Goal: Task Accomplishment & Management: Manage account settings

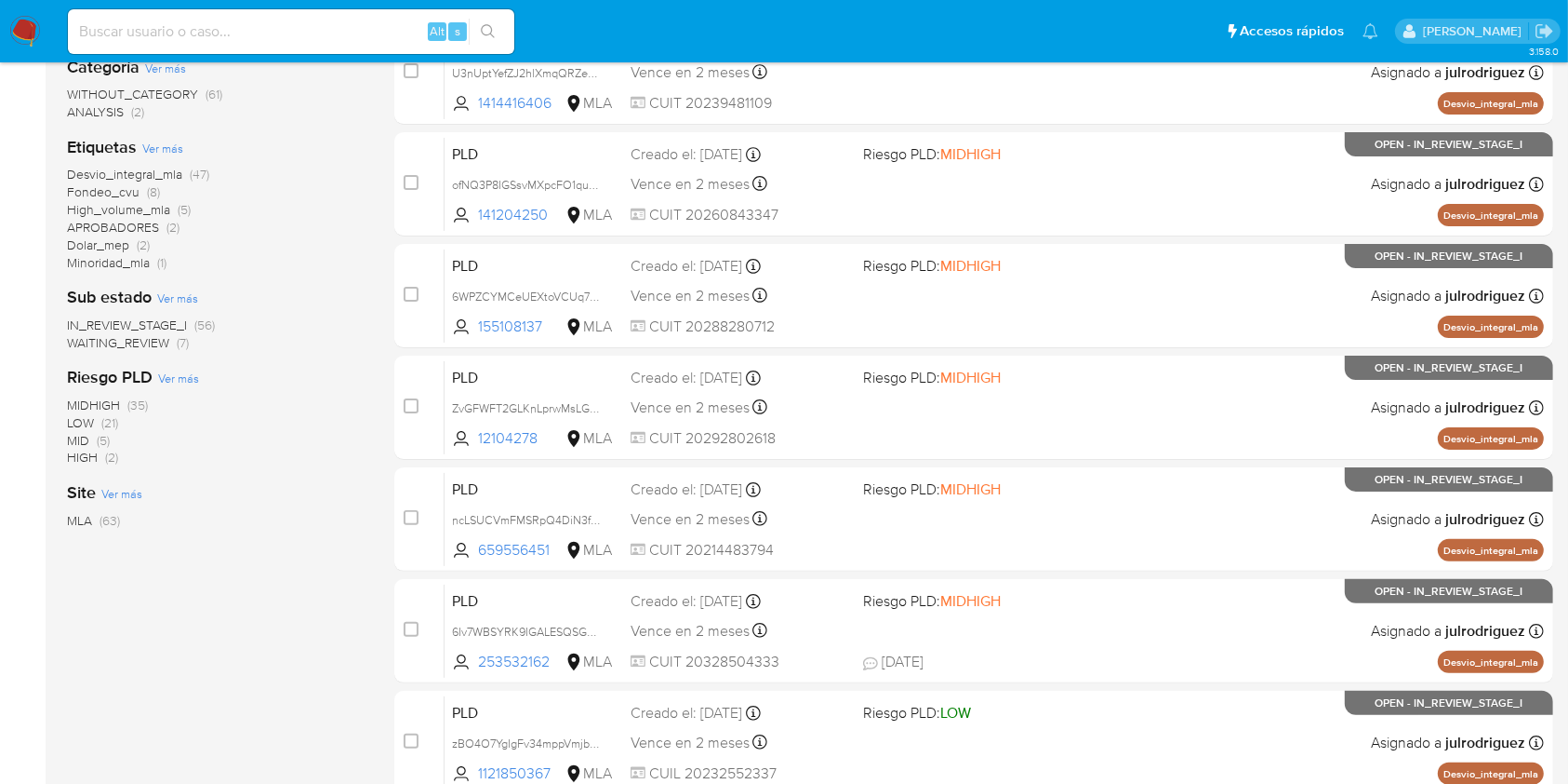
scroll to position [372, 0]
click at [156, 338] on span "WAITING_REVIEW" at bounding box center [119, 343] width 102 height 19
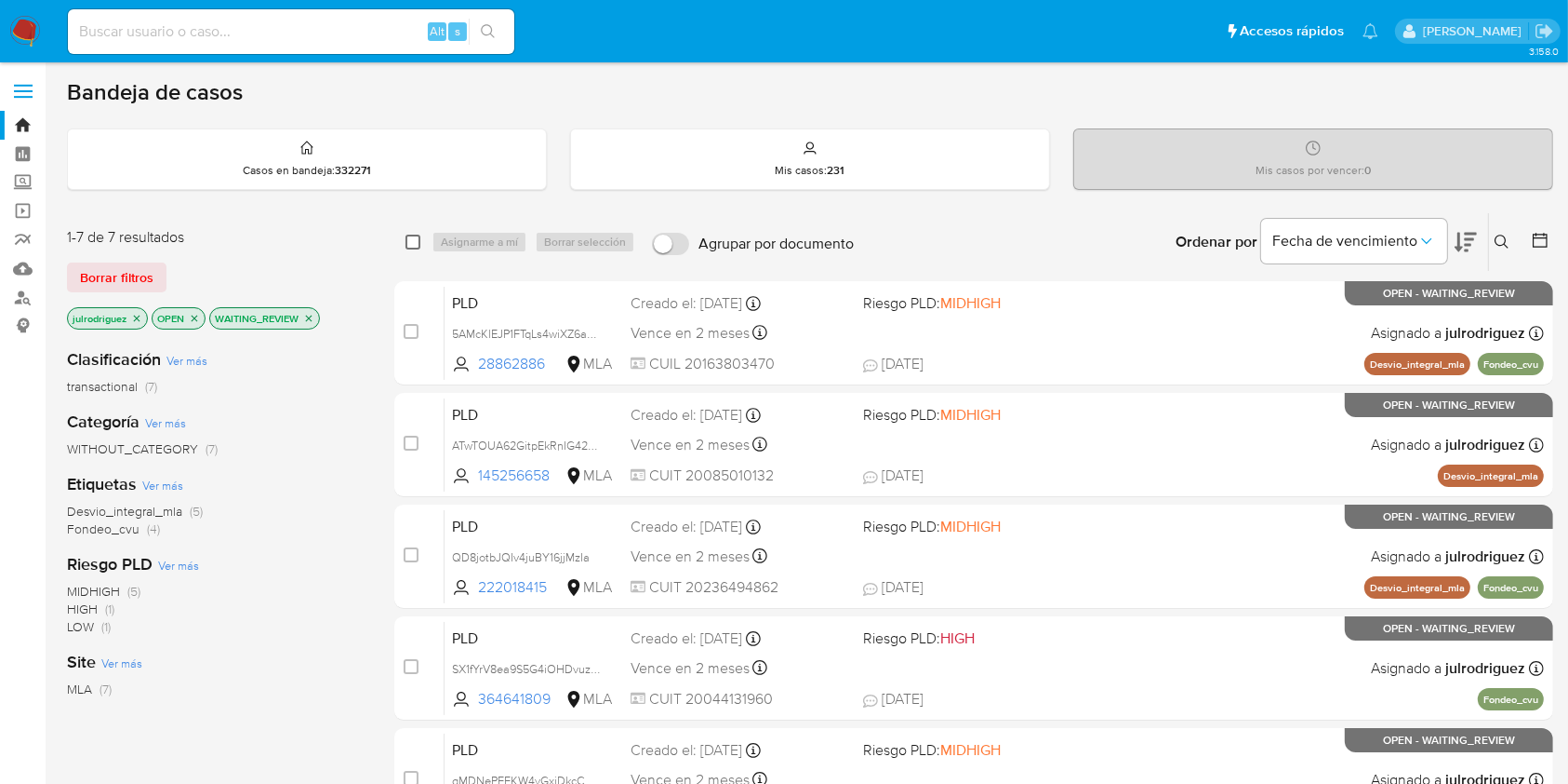
click at [413, 240] on input "checkbox" at bounding box center [413, 242] width 15 height 15
checkbox input "true"
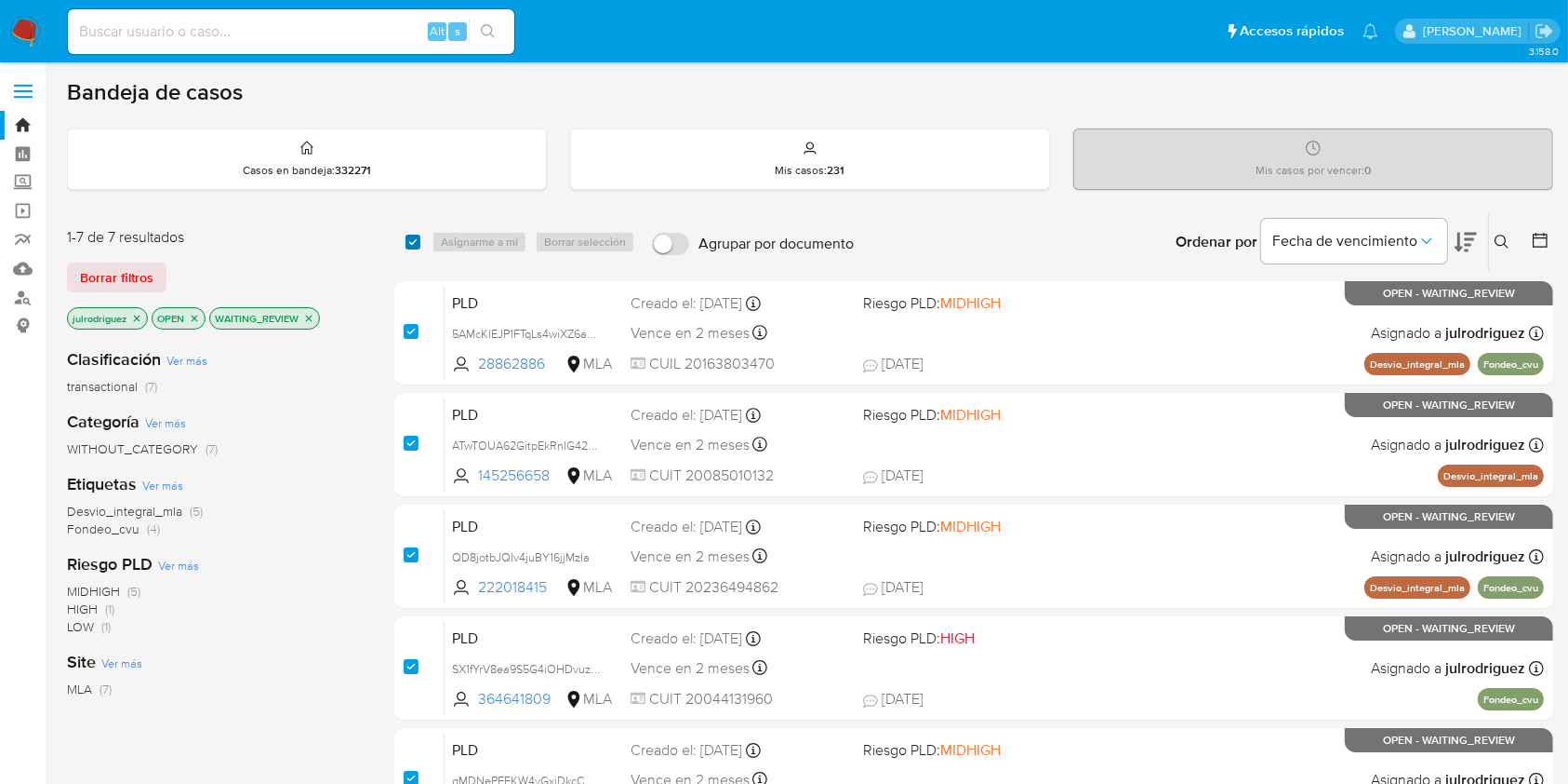
checkbox input "true"
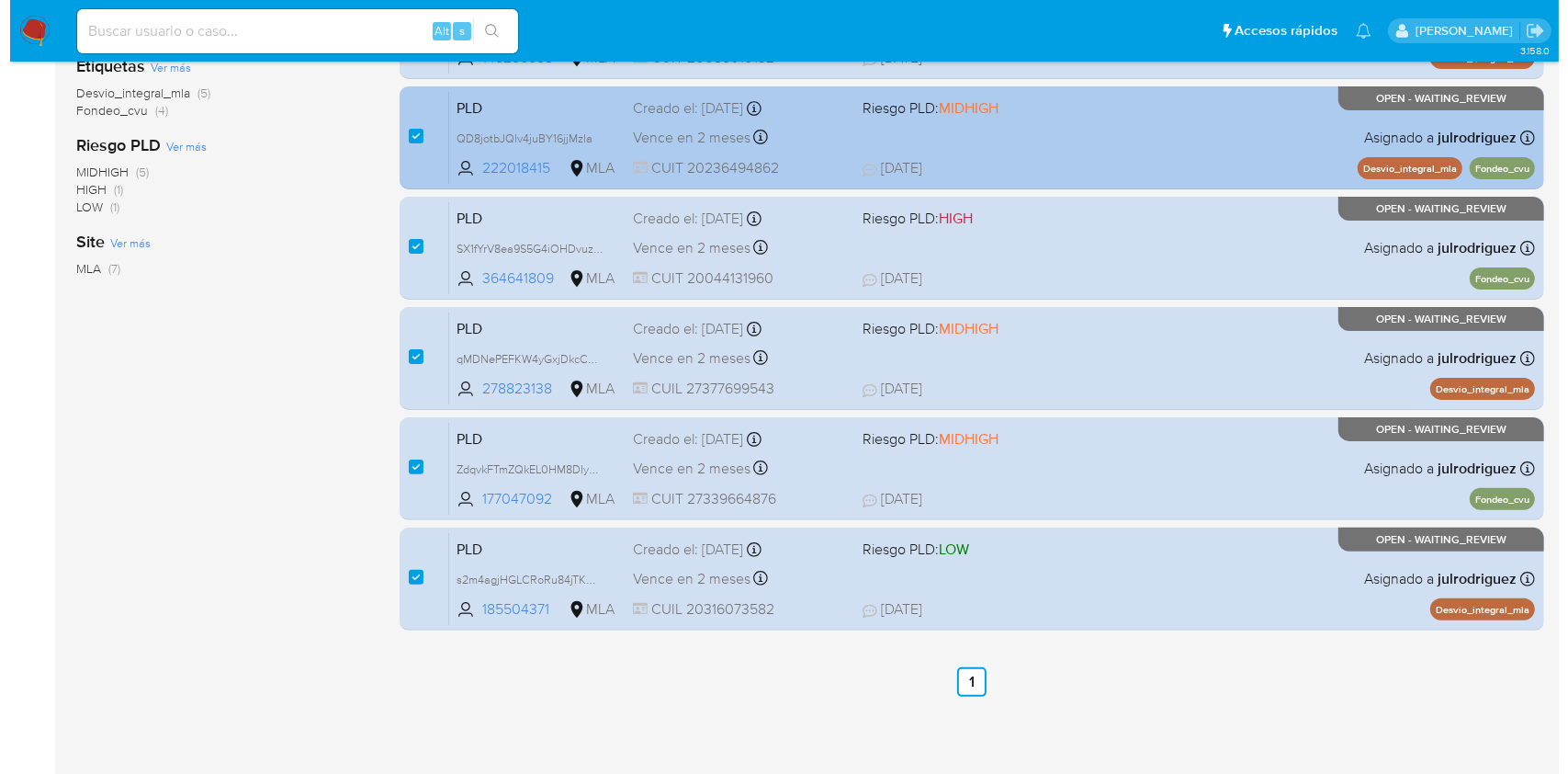
scroll to position [44, 0]
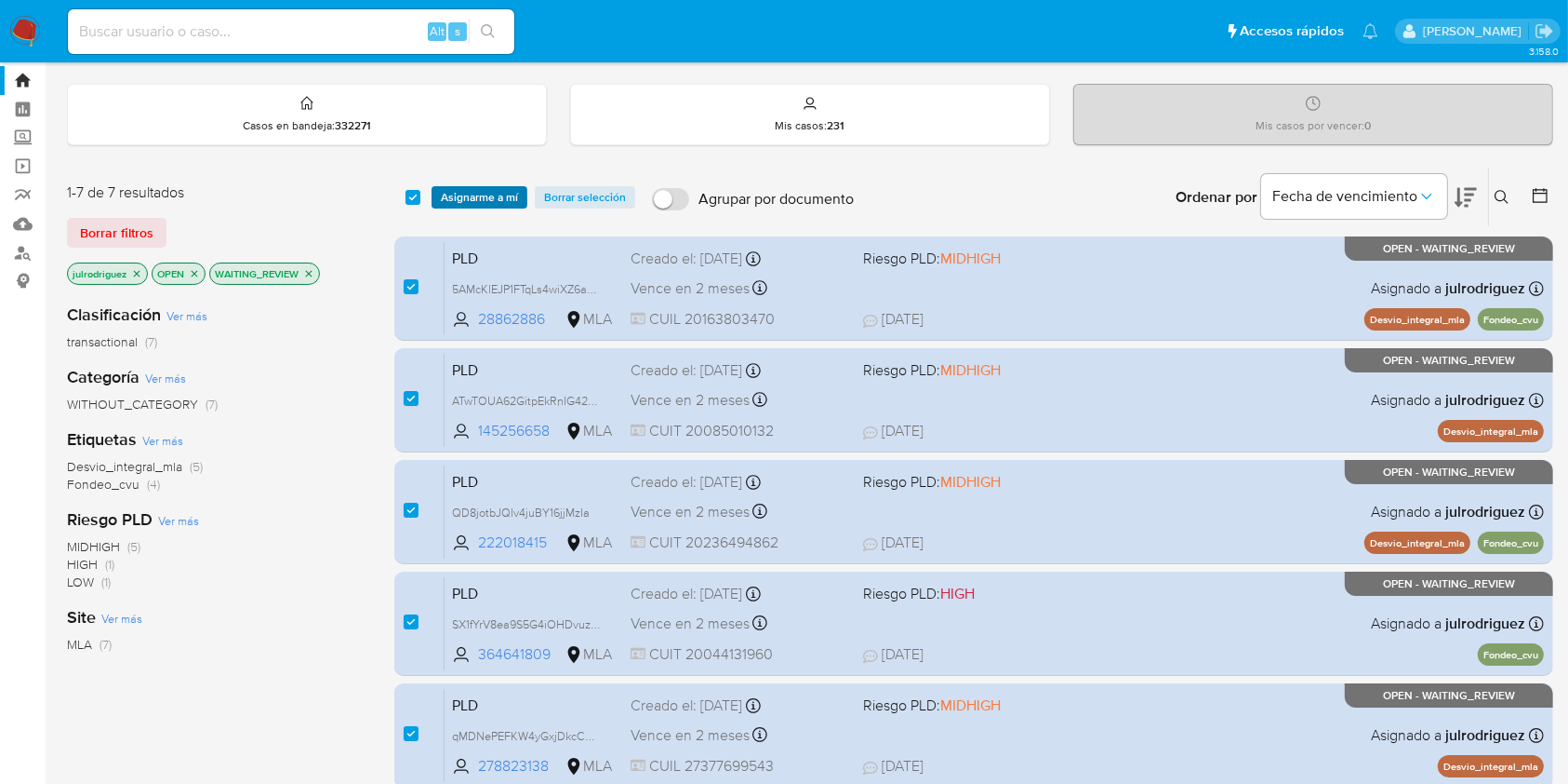
click at [489, 192] on span "Asignarme a mí" at bounding box center [479, 197] width 77 height 19
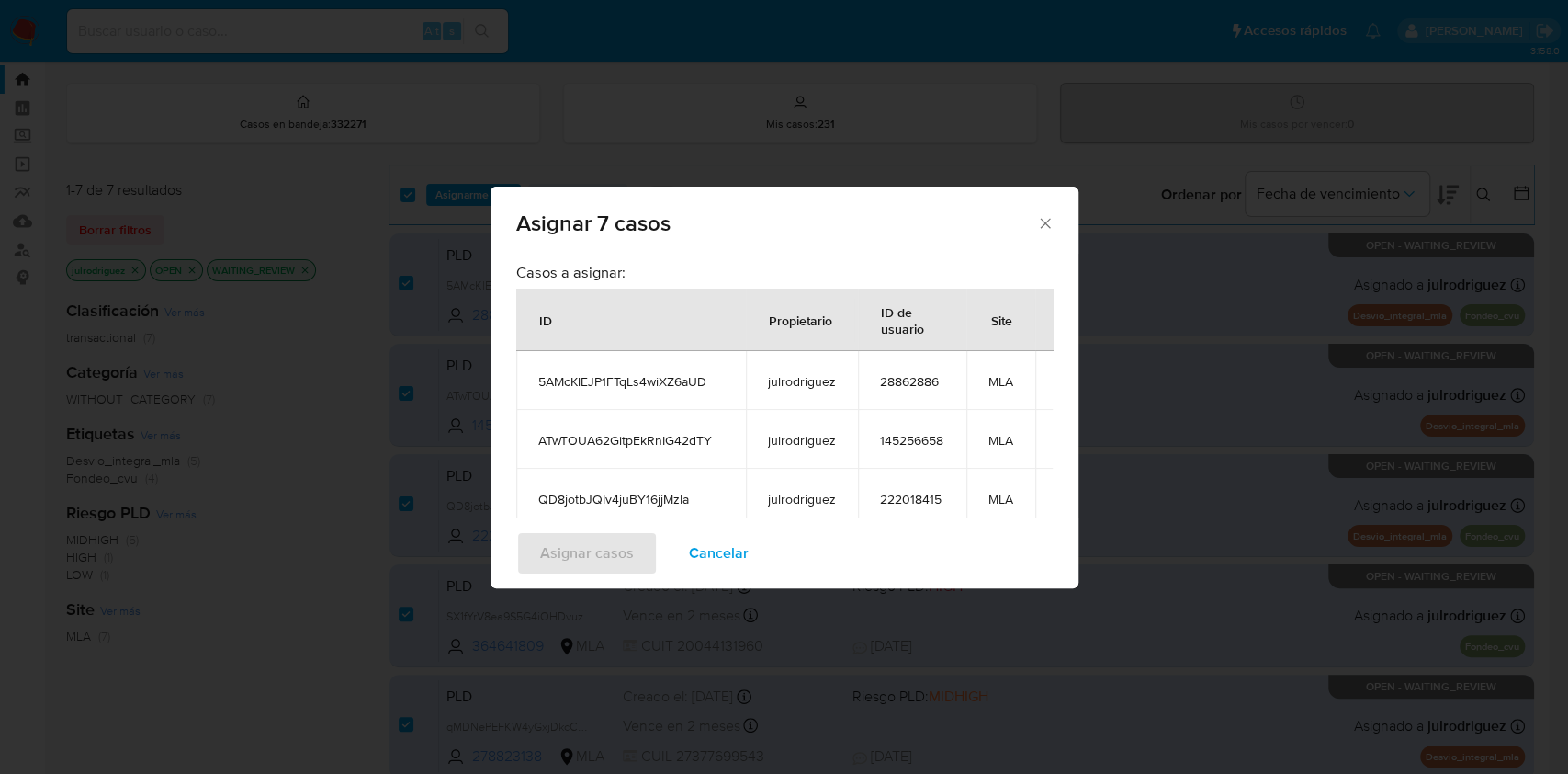
scroll to position [323, 0]
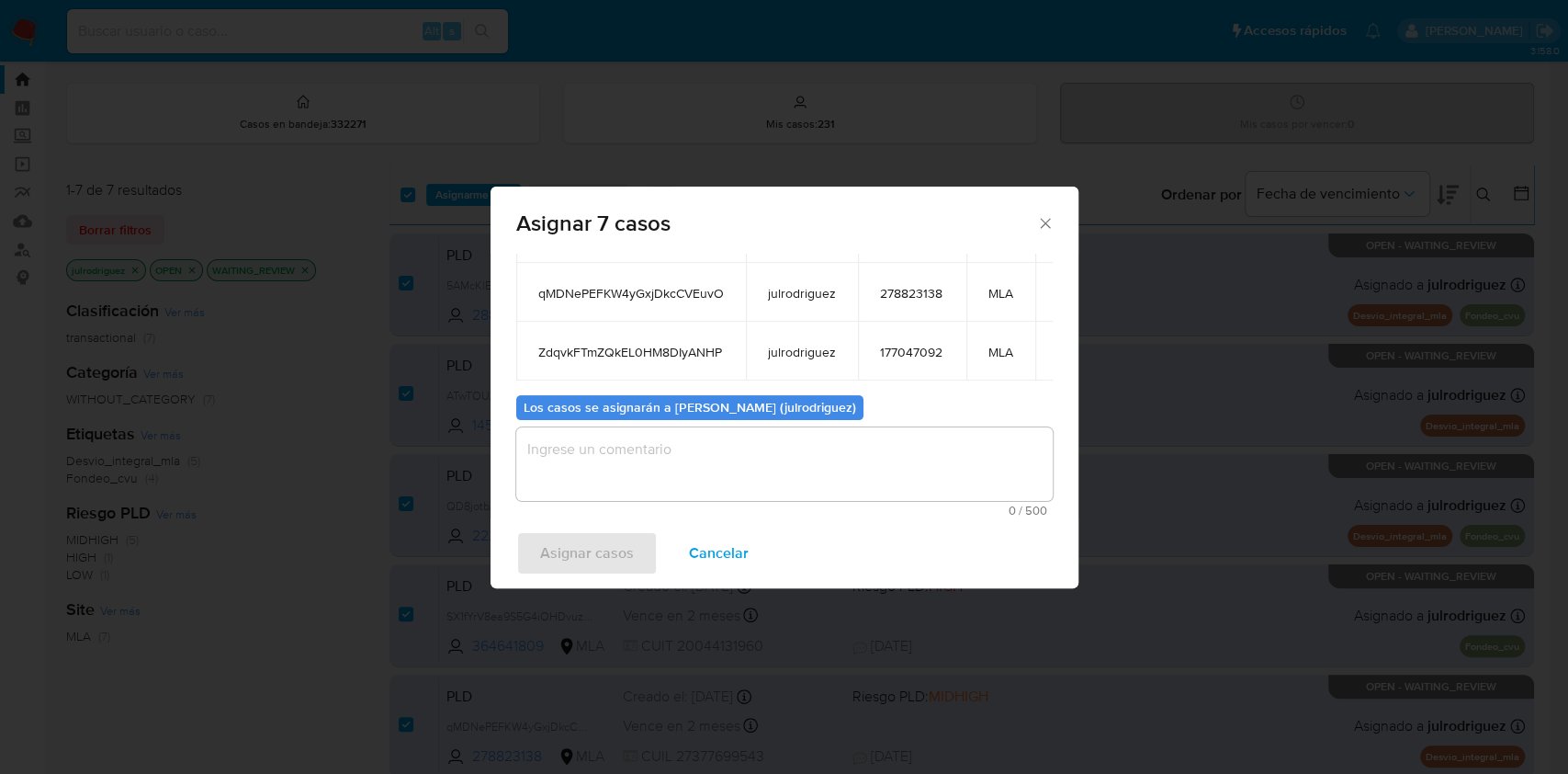
click at [927, 457] on textarea "assign-modal" at bounding box center [784, 464] width 537 height 73
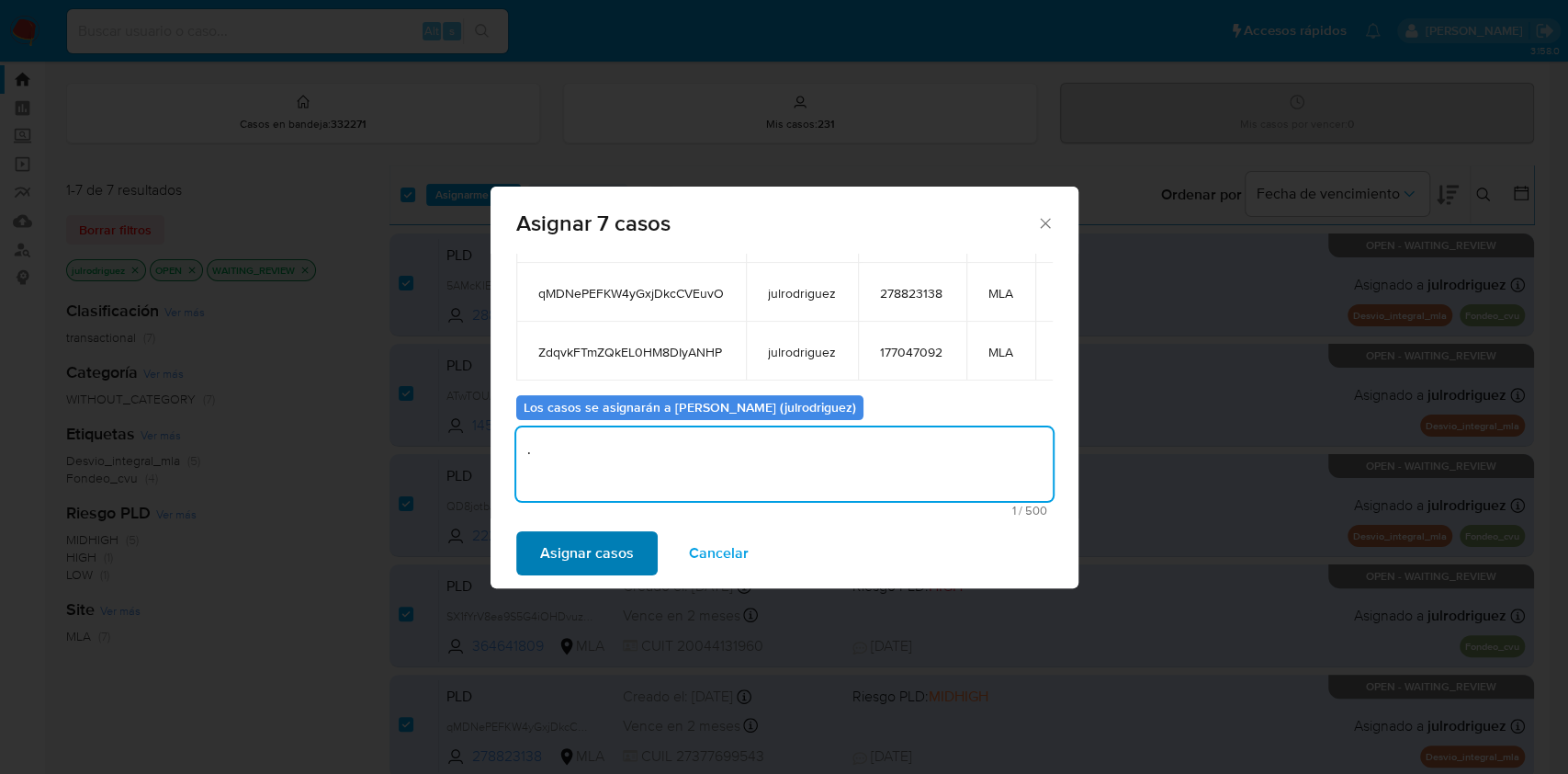
type textarea "."
click at [646, 539] on button "Asignar casos" at bounding box center [586, 553] width 141 height 44
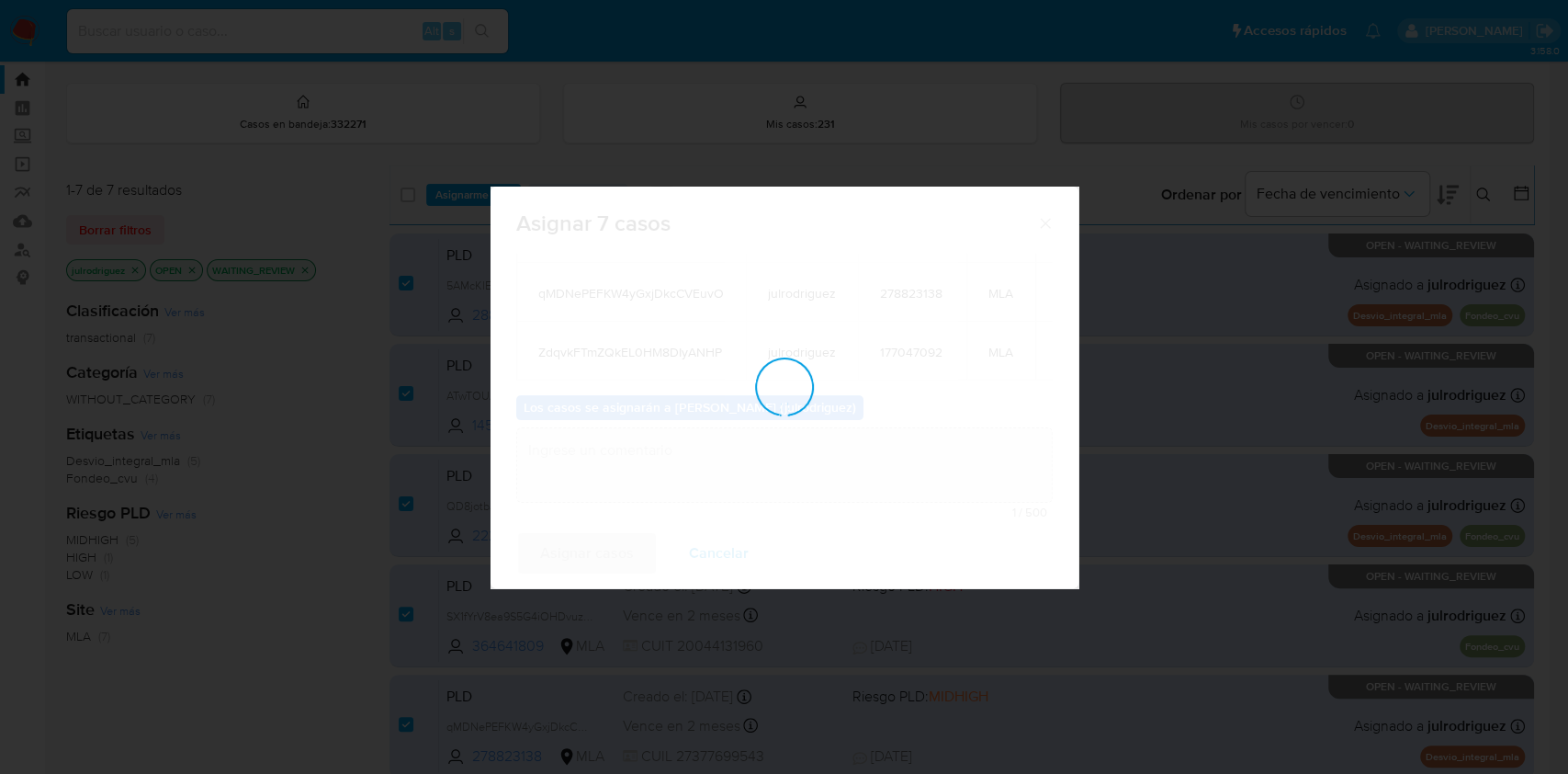
checkbox input "false"
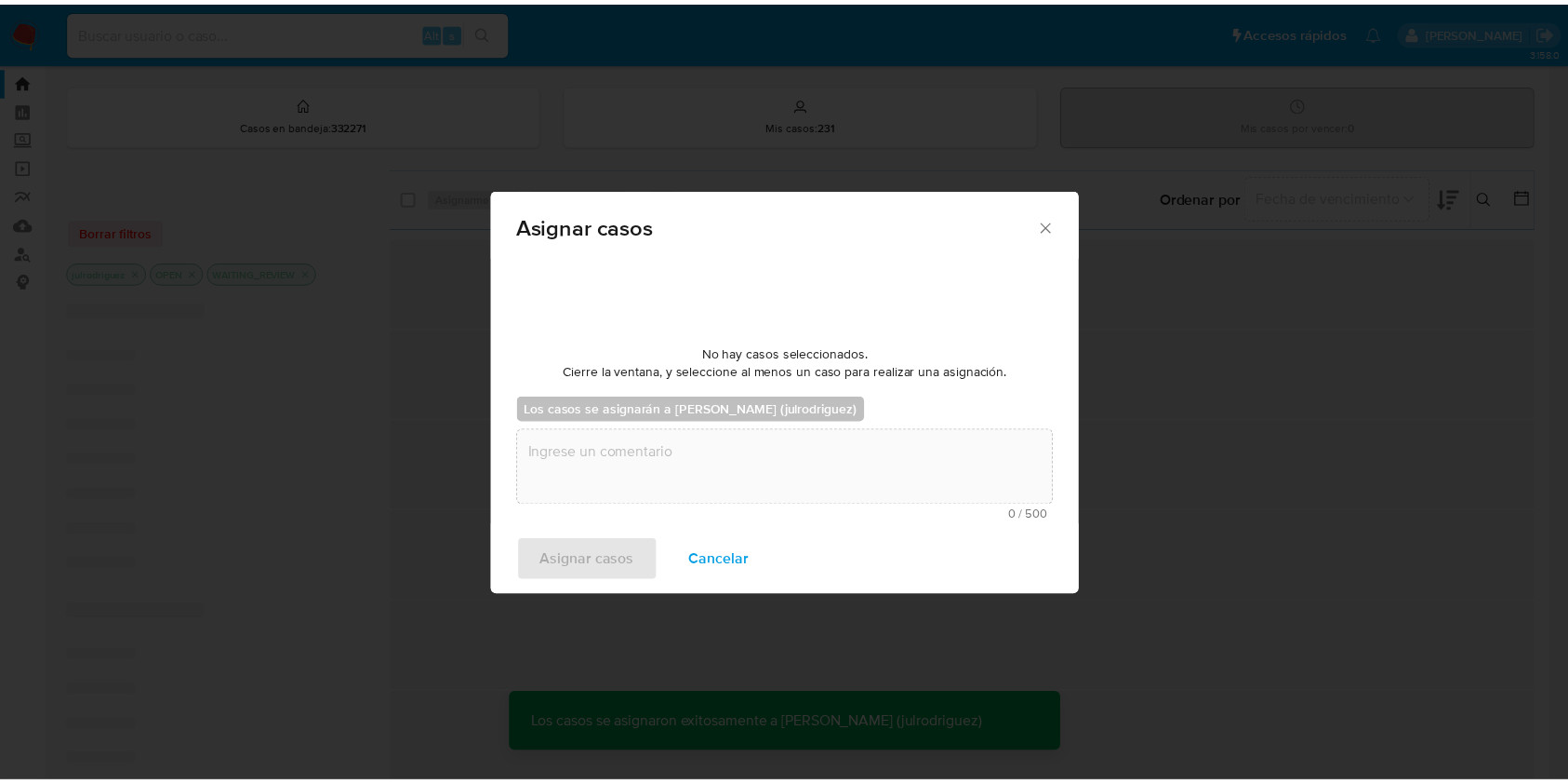
scroll to position [112, 0]
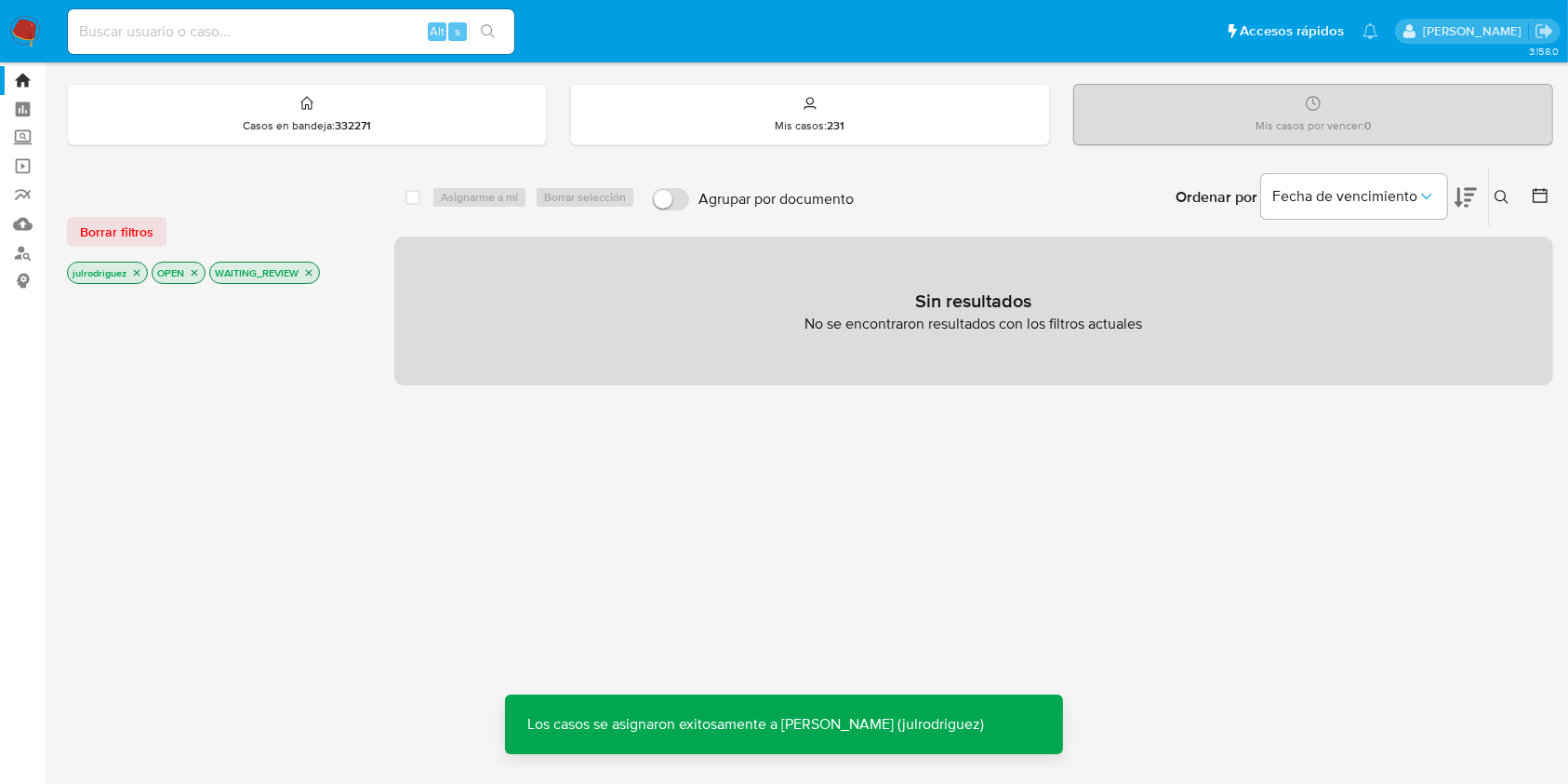
click at [310, 268] on icon "close-filter" at bounding box center [309, 272] width 11 height 11
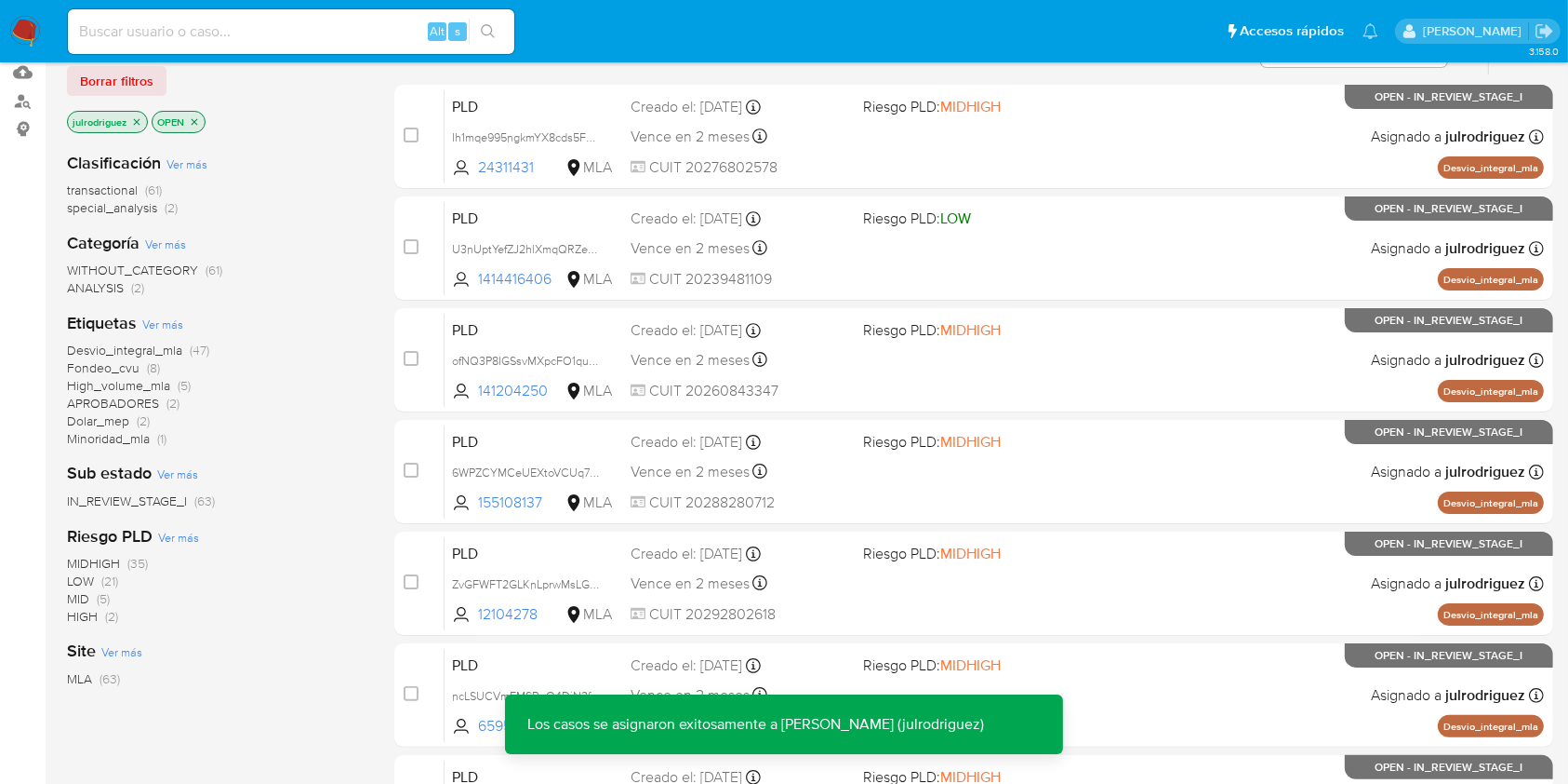
scroll to position [292, 0]
